Goal: Information Seeking & Learning: Learn about a topic

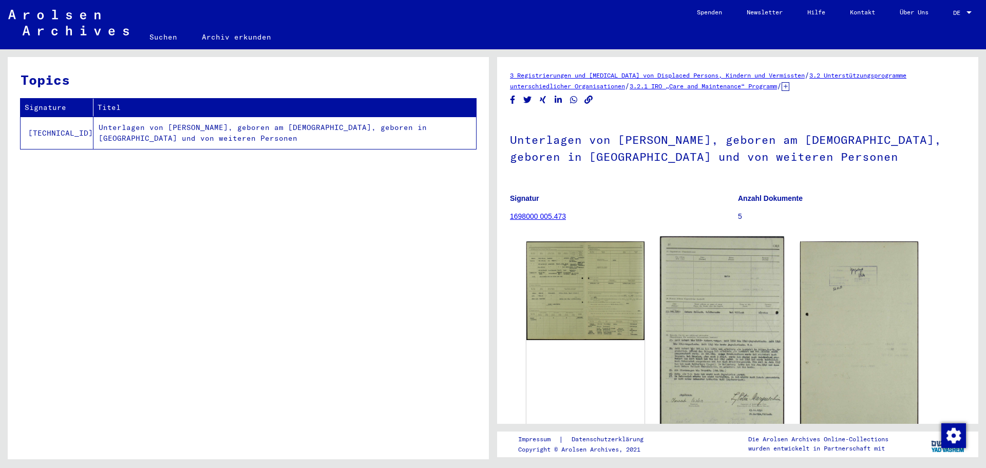
click at [754, 374] on img at bounding box center [722, 338] width 124 height 204
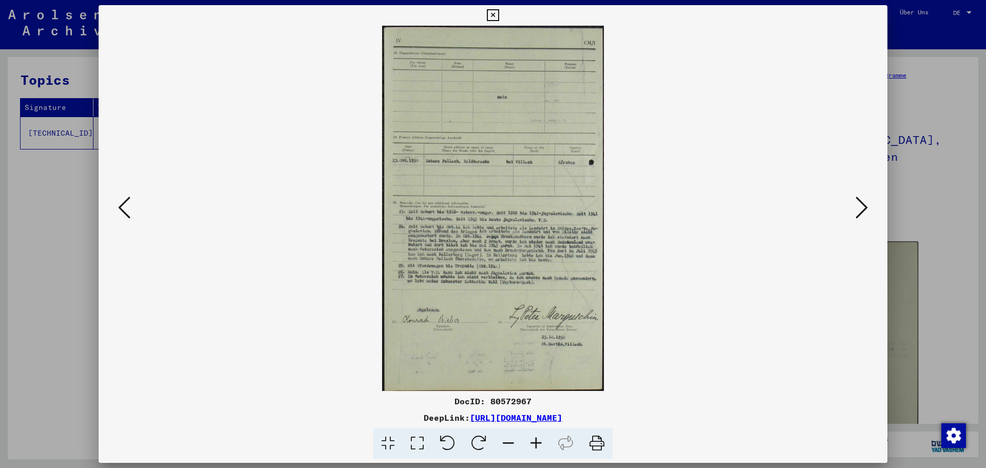
click at [532, 441] on icon at bounding box center [536, 443] width 28 height 31
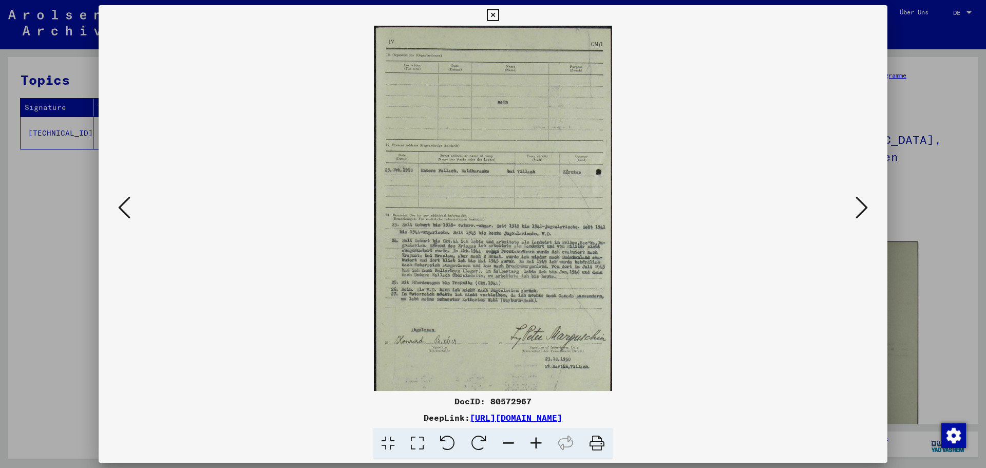
click at [532, 441] on icon at bounding box center [536, 443] width 28 height 31
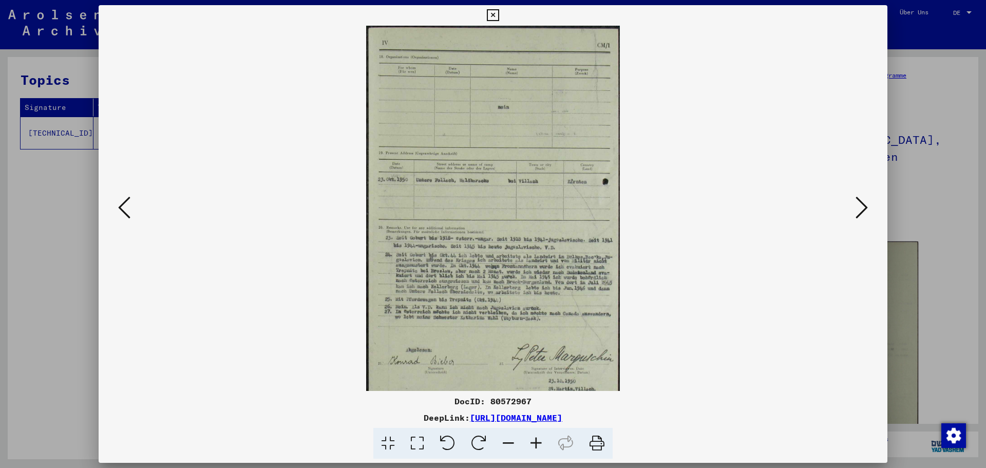
click at [532, 441] on icon at bounding box center [536, 443] width 28 height 31
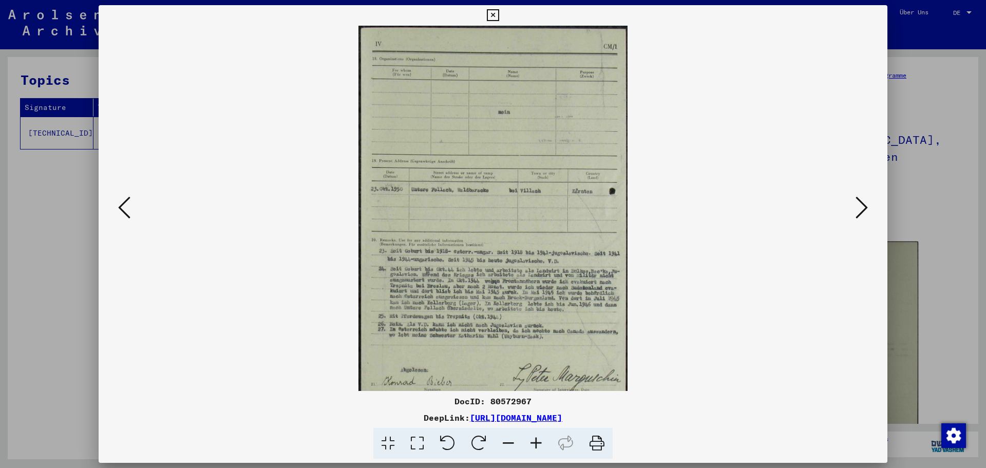
click at [532, 441] on icon at bounding box center [536, 443] width 28 height 31
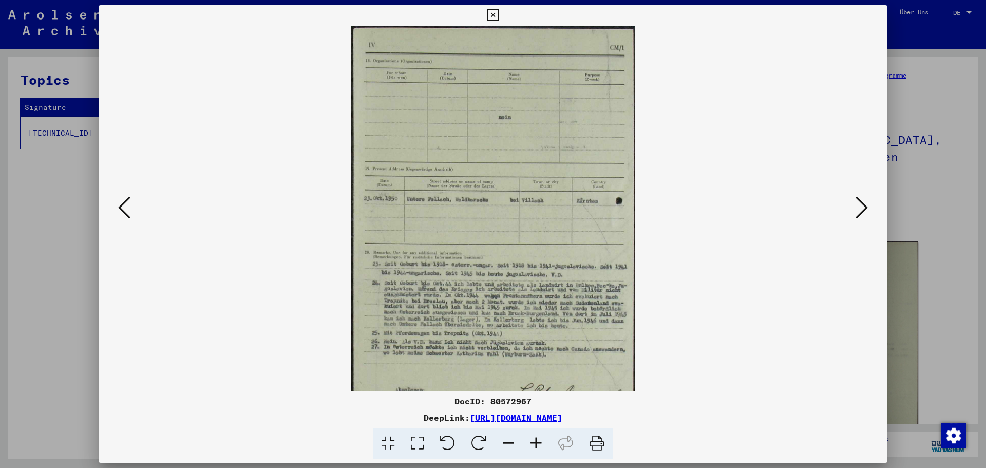
click at [532, 441] on icon at bounding box center [536, 443] width 28 height 31
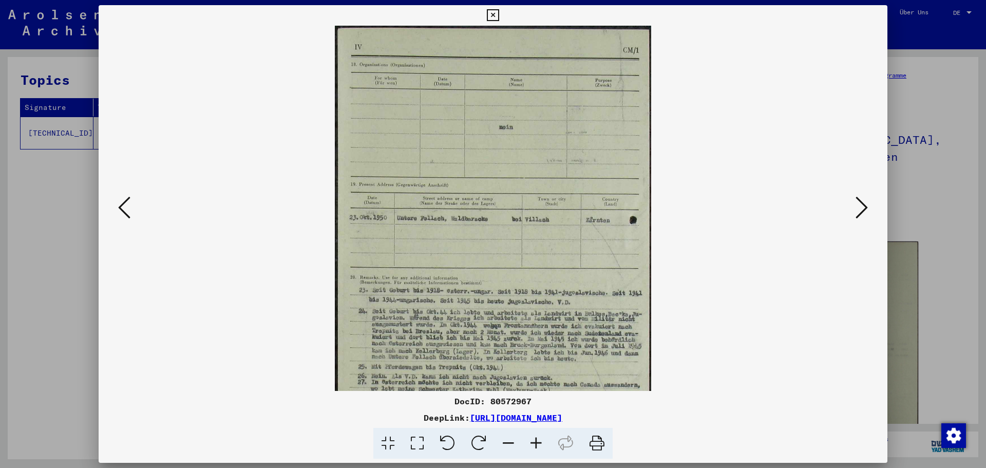
click at [532, 441] on icon at bounding box center [536, 443] width 28 height 31
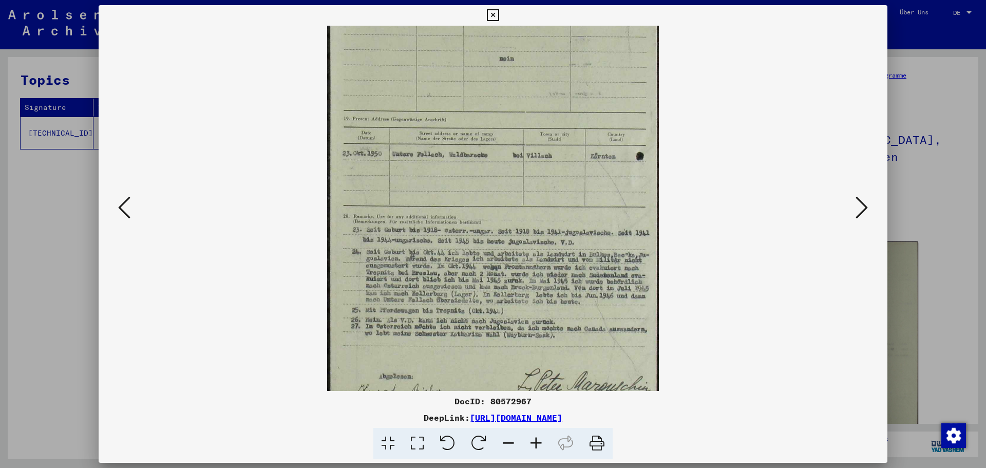
scroll to position [80, 0]
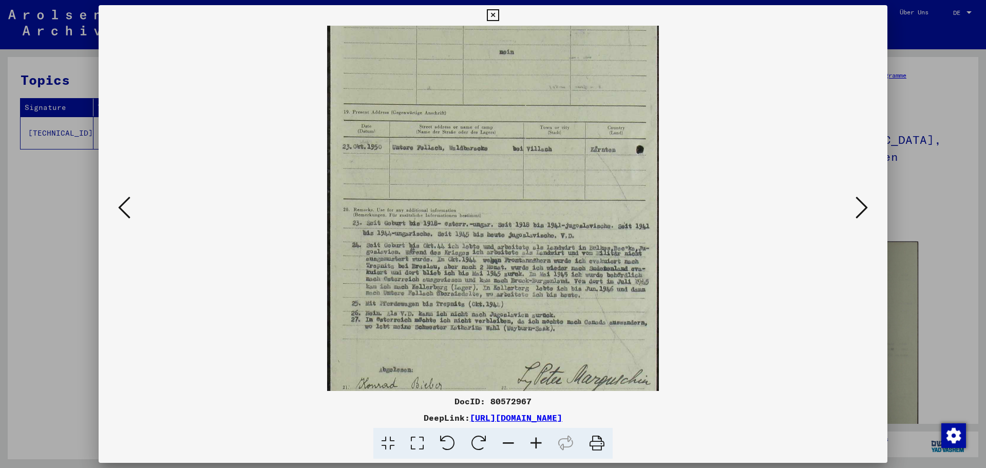
drag, startPoint x: 517, startPoint y: 354, endPoint x: 535, endPoint y: 274, distance: 82.2
click at [535, 274] on img at bounding box center [493, 218] width 332 height 545
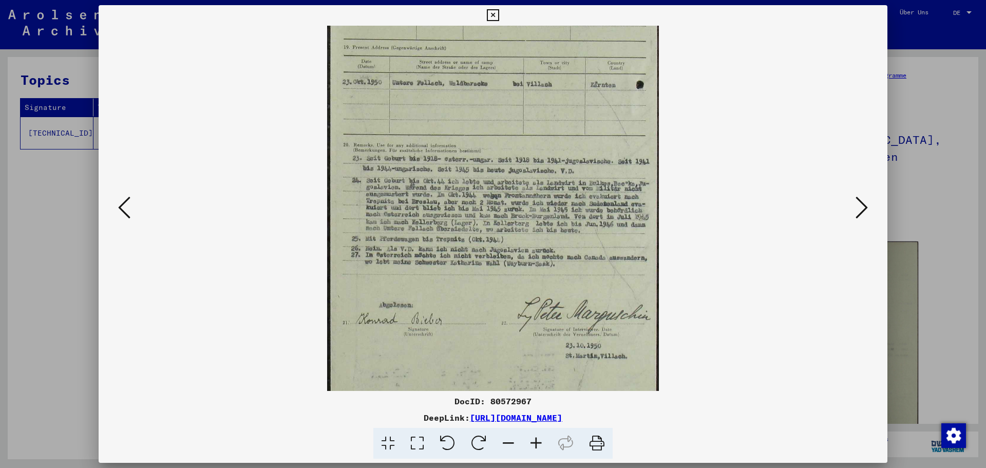
scroll to position [146, 0]
drag, startPoint x: 595, startPoint y: 352, endPoint x: 581, endPoint y: 286, distance: 67.3
click at [581, 286] on img at bounding box center [493, 152] width 332 height 545
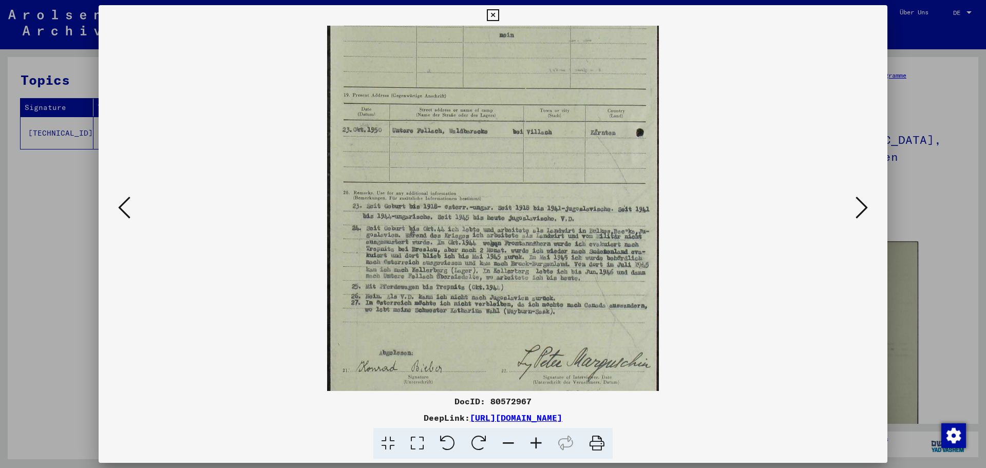
scroll to position [0, 0]
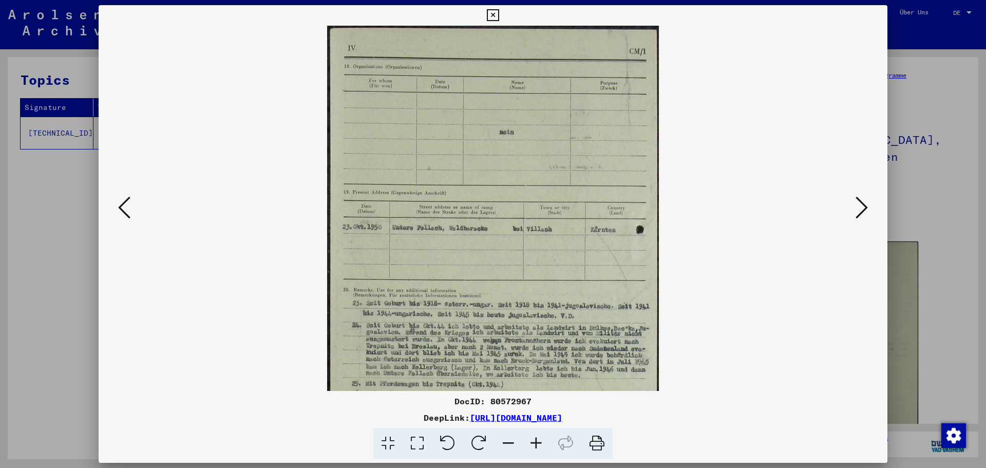
drag, startPoint x: 471, startPoint y: 228, endPoint x: 494, endPoint y: 418, distance: 191.3
click at [494, 418] on div "DocID: 80572967 DeepLink: [URL][DOMAIN_NAME]" at bounding box center [493, 232] width 788 height 454
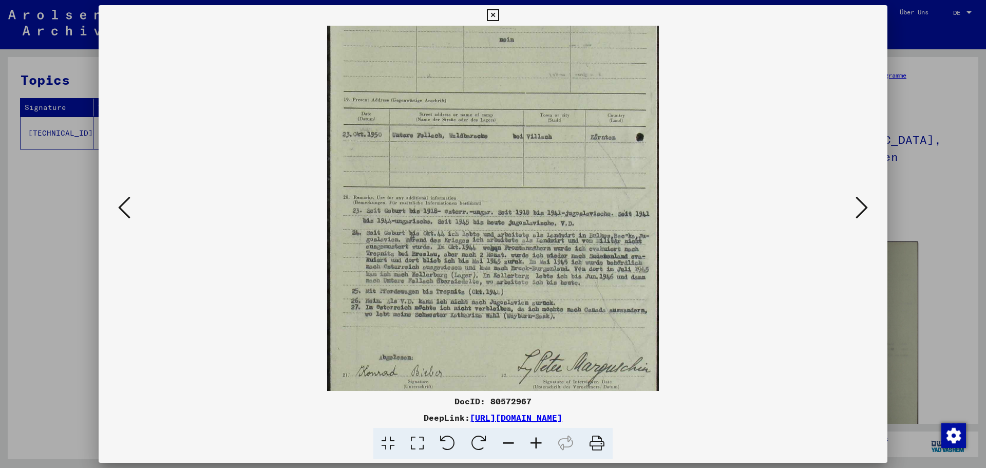
drag, startPoint x: 500, startPoint y: 230, endPoint x: 523, endPoint y: 233, distance: 23.3
click at [523, 233] on img at bounding box center [493, 205] width 332 height 545
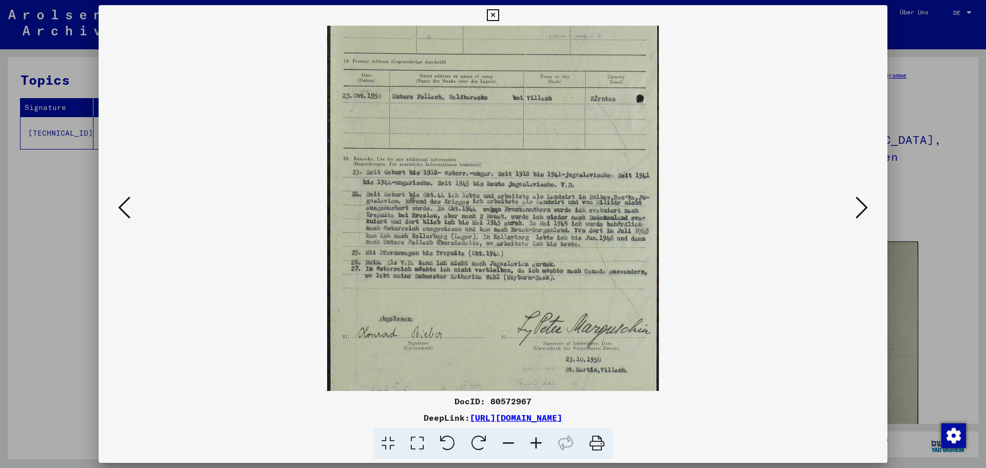
scroll to position [137, 0]
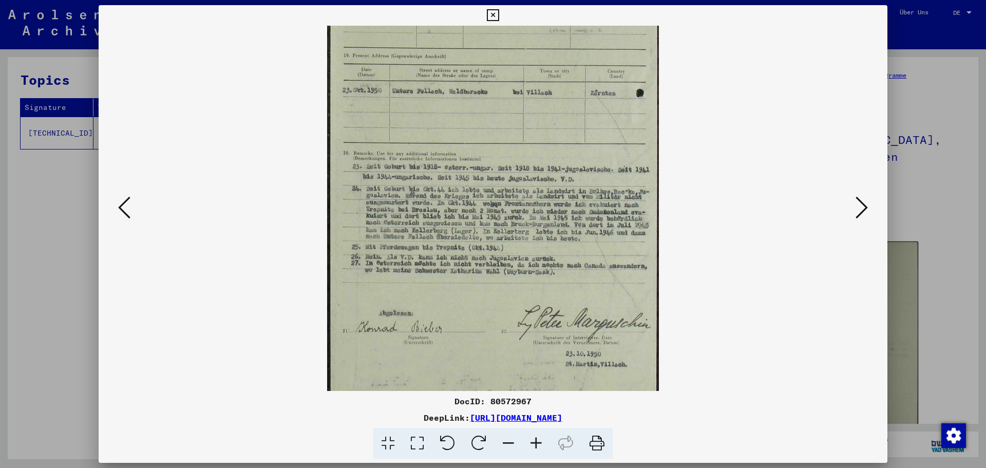
drag, startPoint x: 503, startPoint y: 372, endPoint x: 511, endPoint y: 327, distance: 45.0
click at [511, 327] on img at bounding box center [493, 161] width 332 height 545
click at [126, 208] on icon at bounding box center [124, 207] width 12 height 25
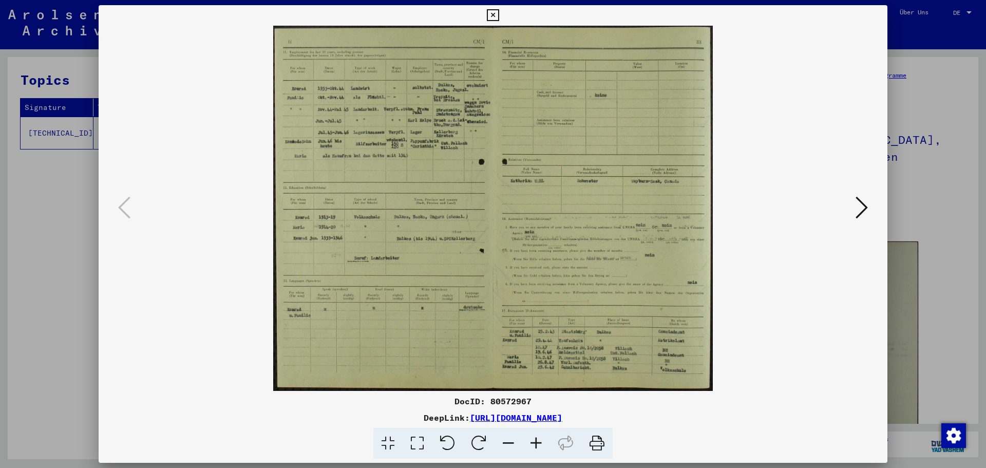
scroll to position [0, 0]
click at [583, 298] on img at bounding box center [492, 208] width 439 height 365
click at [534, 441] on icon at bounding box center [536, 443] width 28 height 31
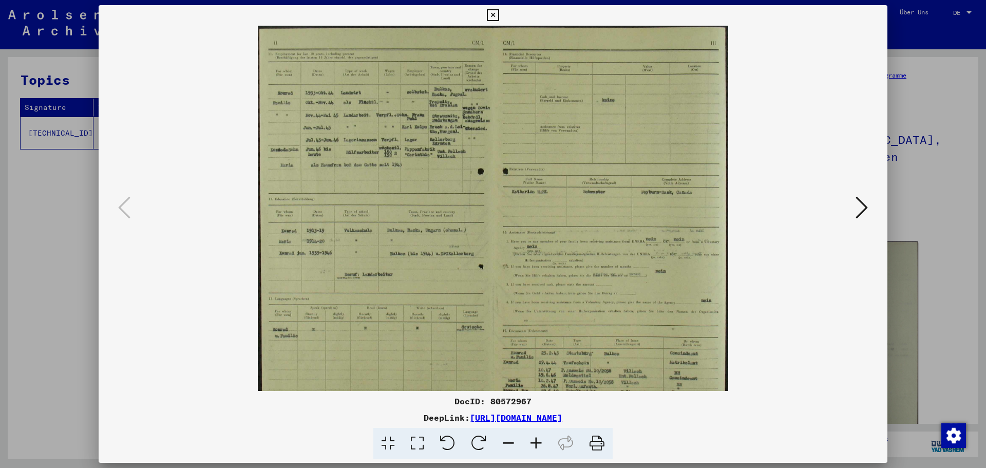
click at [534, 441] on icon at bounding box center [536, 443] width 28 height 31
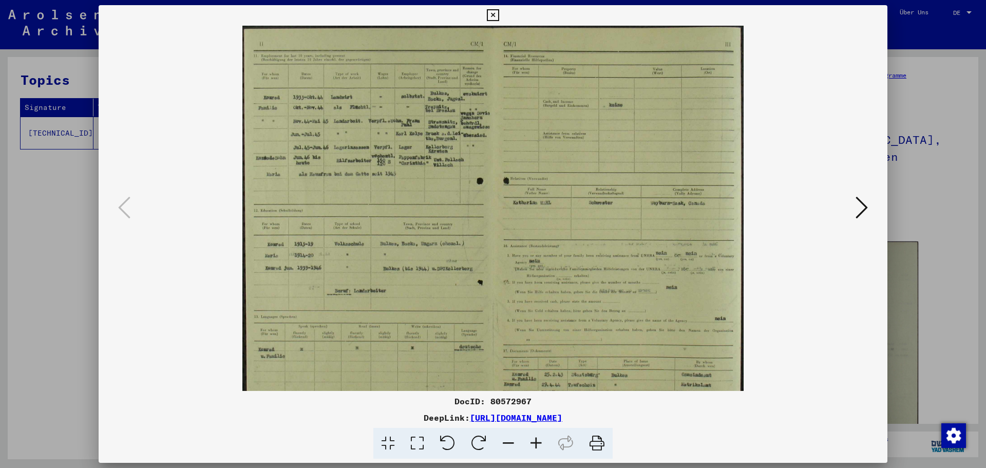
click at [534, 441] on icon at bounding box center [536, 443] width 28 height 31
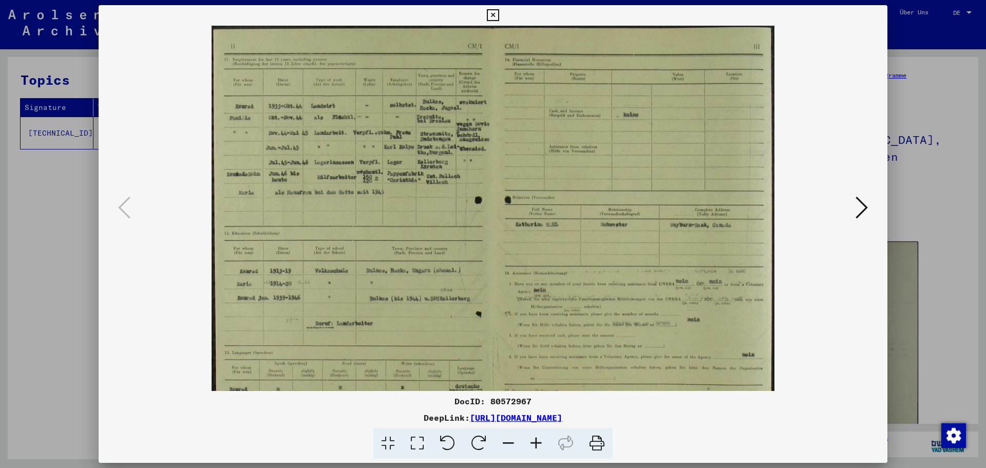
click at [534, 441] on icon at bounding box center [536, 443] width 28 height 31
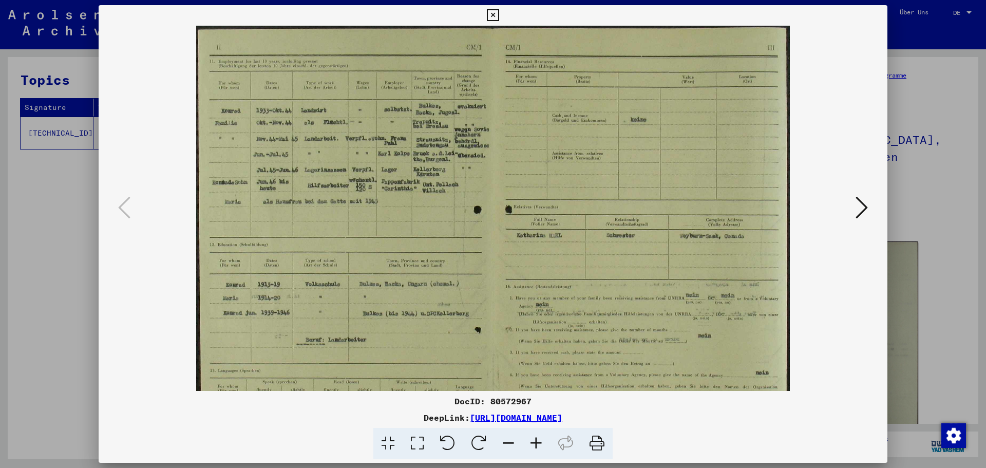
click at [534, 441] on icon at bounding box center [536, 443] width 28 height 31
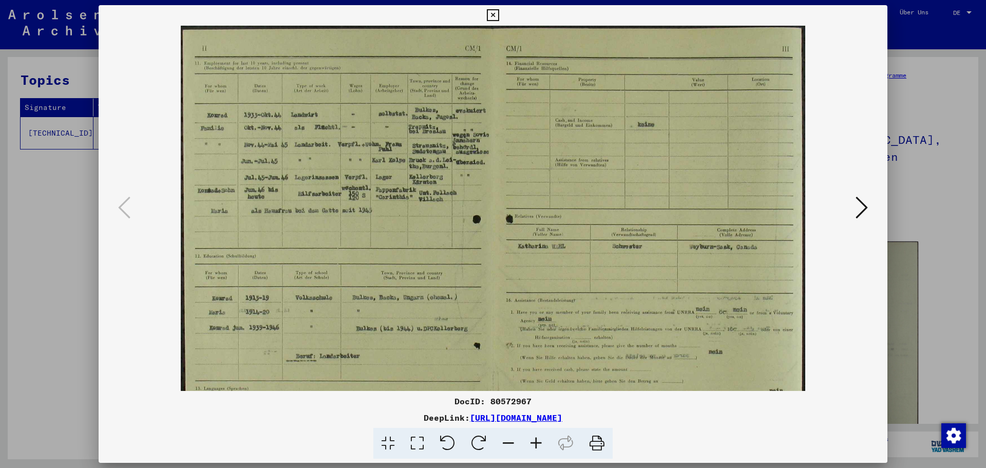
click at [534, 441] on icon at bounding box center [536, 443] width 28 height 31
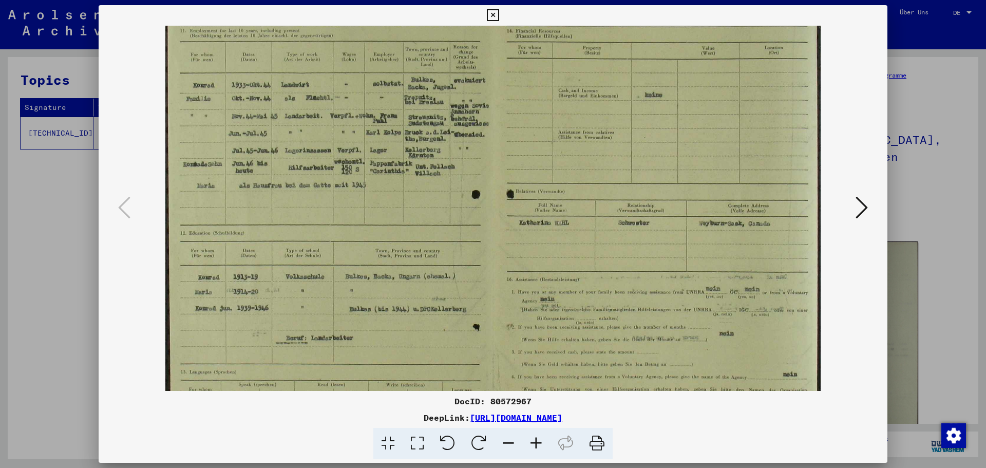
scroll to position [35, 0]
drag, startPoint x: 441, startPoint y: 359, endPoint x: 479, endPoint y: 323, distance: 52.3
click at [479, 323] on img at bounding box center [492, 262] width 655 height 545
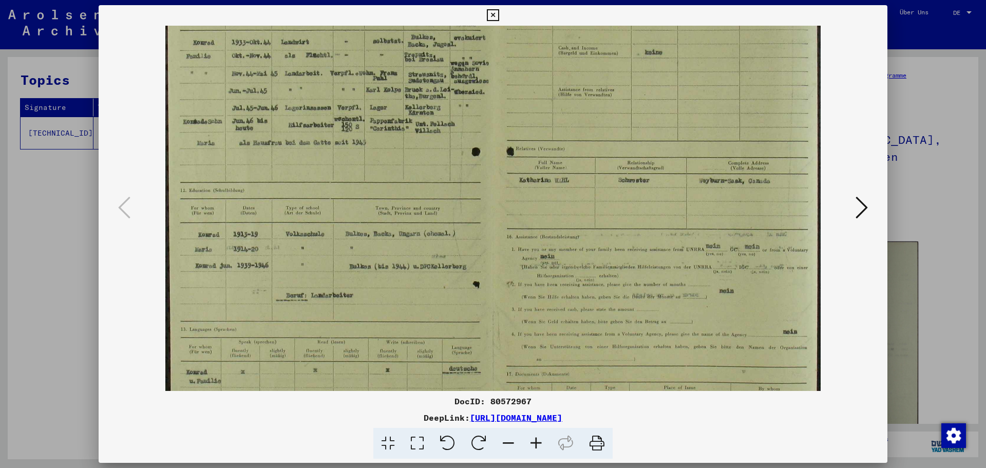
scroll to position [78, 0]
drag, startPoint x: 482, startPoint y: 362, endPoint x: 483, endPoint y: 320, distance: 42.6
click at [483, 320] on img at bounding box center [492, 220] width 655 height 545
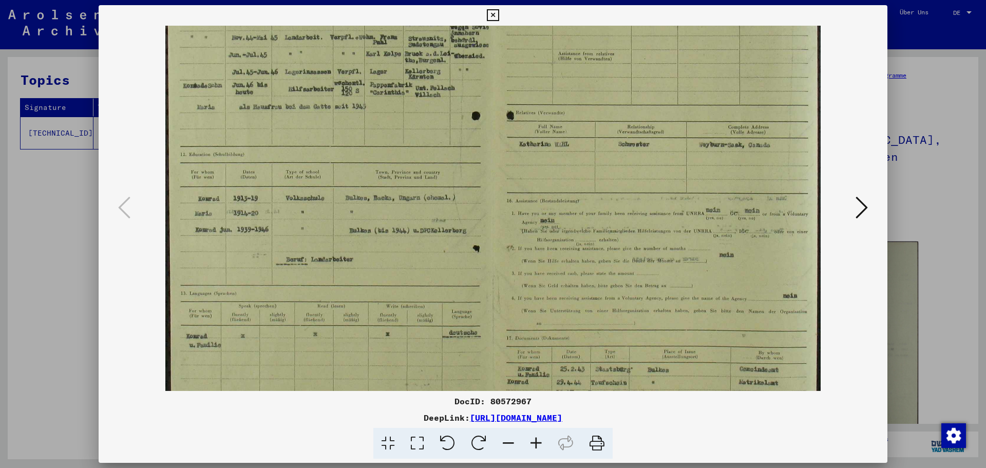
scroll to position [115, 0]
drag, startPoint x: 486, startPoint y: 355, endPoint x: 486, endPoint y: 318, distance: 37.0
click at [486, 318] on img at bounding box center [492, 183] width 655 height 545
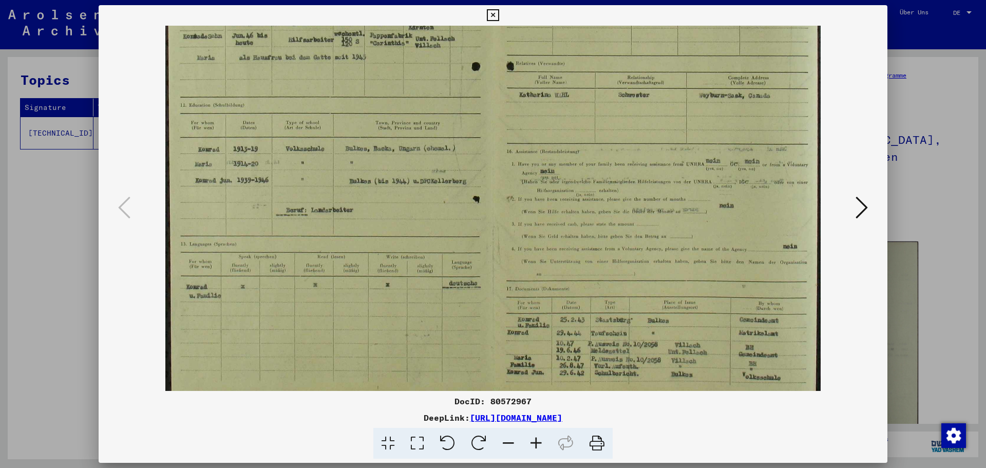
scroll to position [163, 0]
drag, startPoint x: 489, startPoint y: 364, endPoint x: 486, endPoint y: 317, distance: 47.8
click at [486, 317] on img at bounding box center [492, 135] width 655 height 545
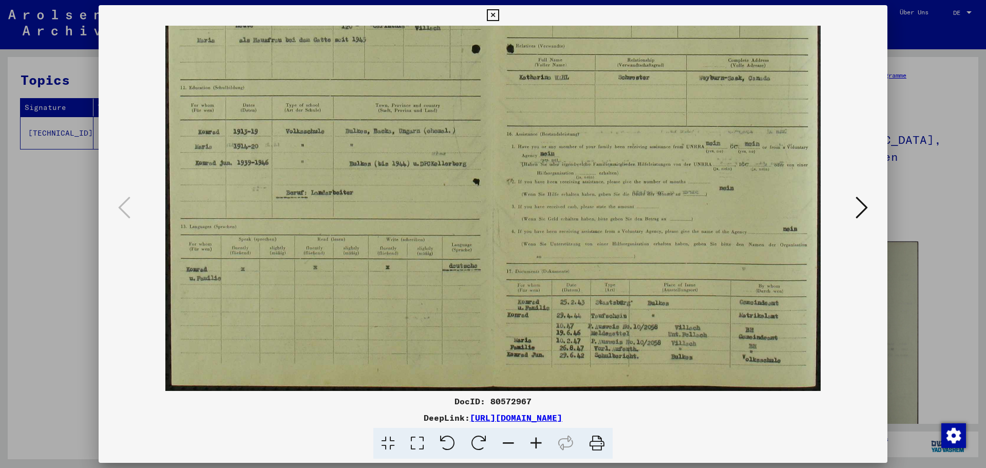
drag, startPoint x: 474, startPoint y: 356, endPoint x: 472, endPoint y: 308, distance: 47.3
click at [472, 308] on img at bounding box center [492, 118] width 655 height 545
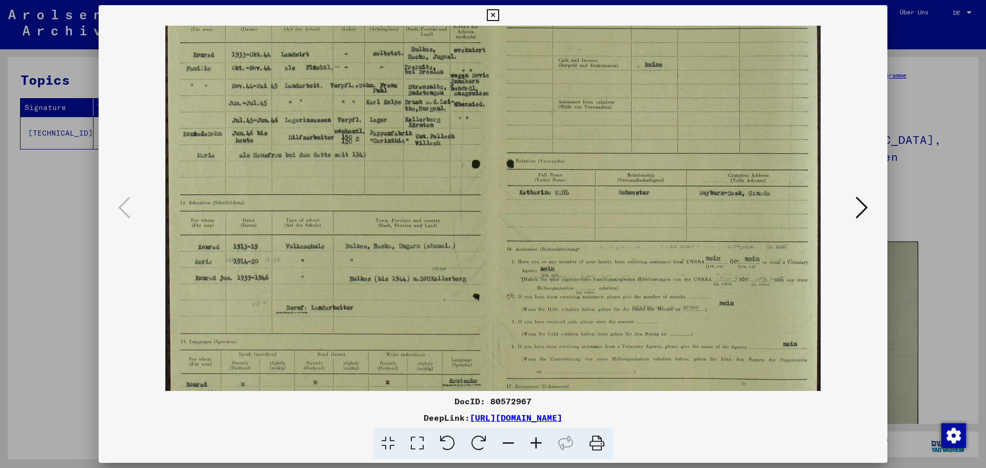
scroll to position [50, 0]
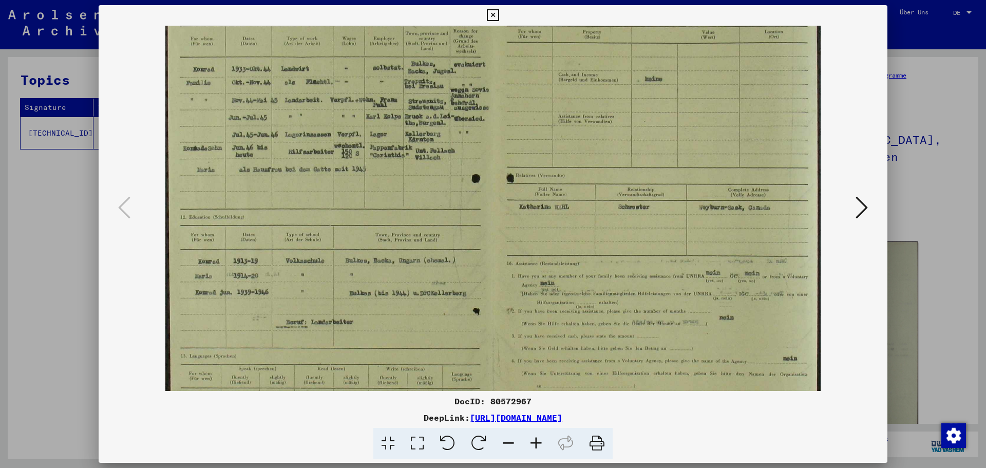
drag, startPoint x: 500, startPoint y: 228, endPoint x: 497, endPoint y: 357, distance: 129.4
click at [497, 357] on img at bounding box center [492, 247] width 655 height 545
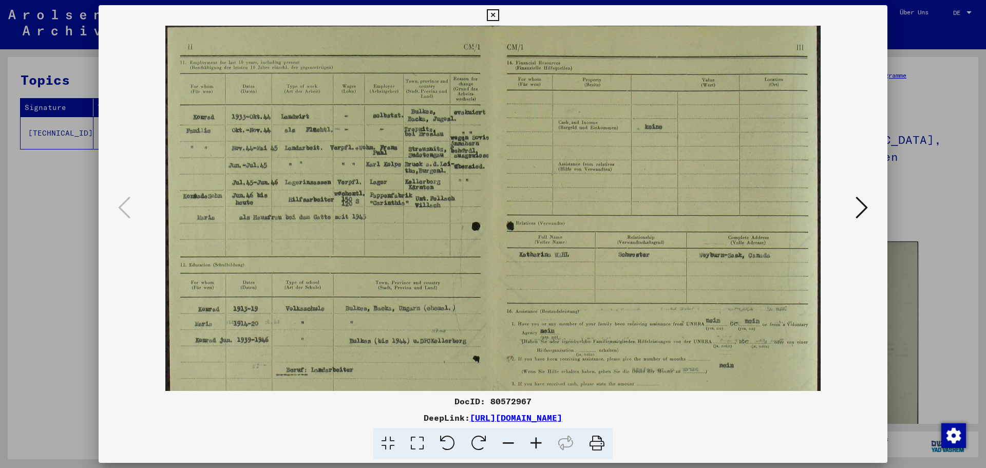
scroll to position [0, 0]
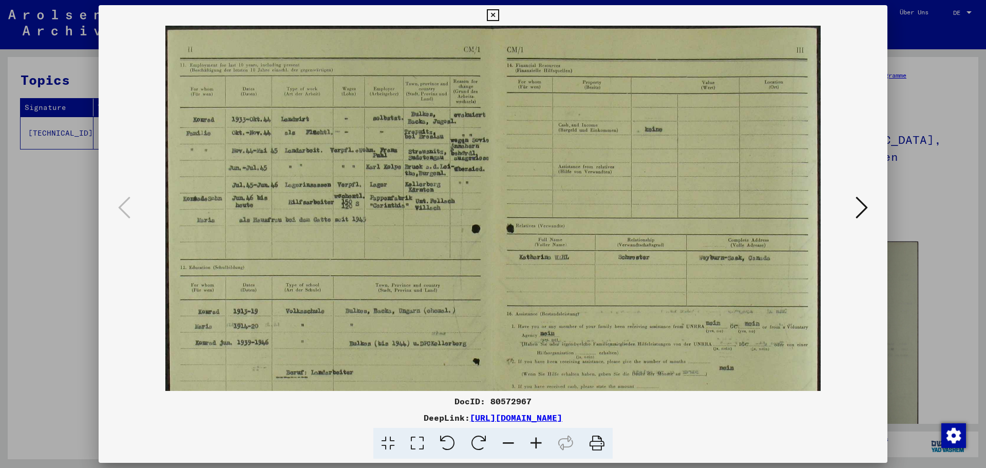
drag, startPoint x: 474, startPoint y: 202, endPoint x: 495, endPoint y: 302, distance: 102.8
click at [495, 302] on img at bounding box center [492, 298] width 655 height 545
click at [926, 172] on div at bounding box center [493, 234] width 986 height 468
